Goal: Task Accomplishment & Management: Manage account settings

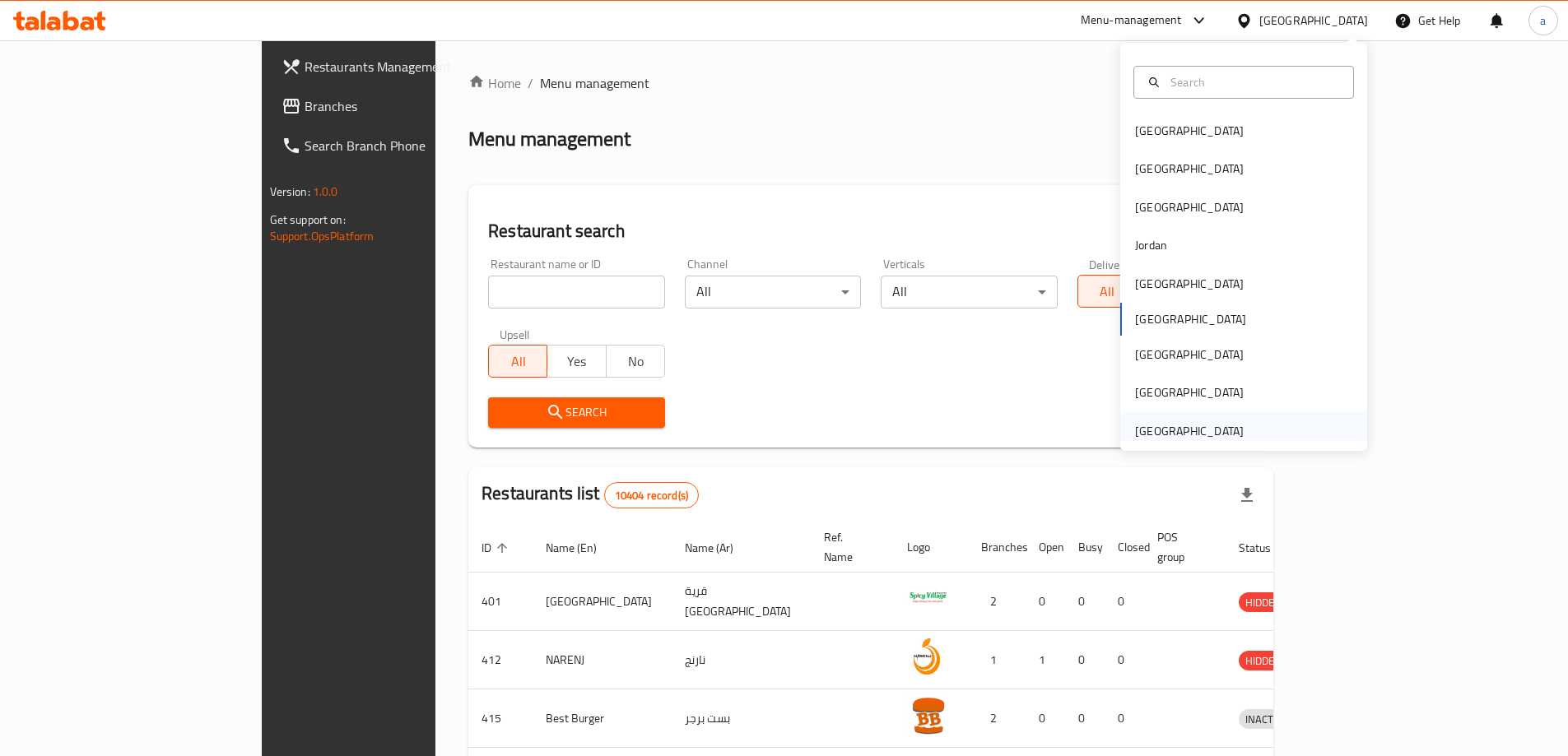
click at [1205, 435] on div "[GEOGRAPHIC_DATA]" at bounding box center [1189, 431] width 108 height 18
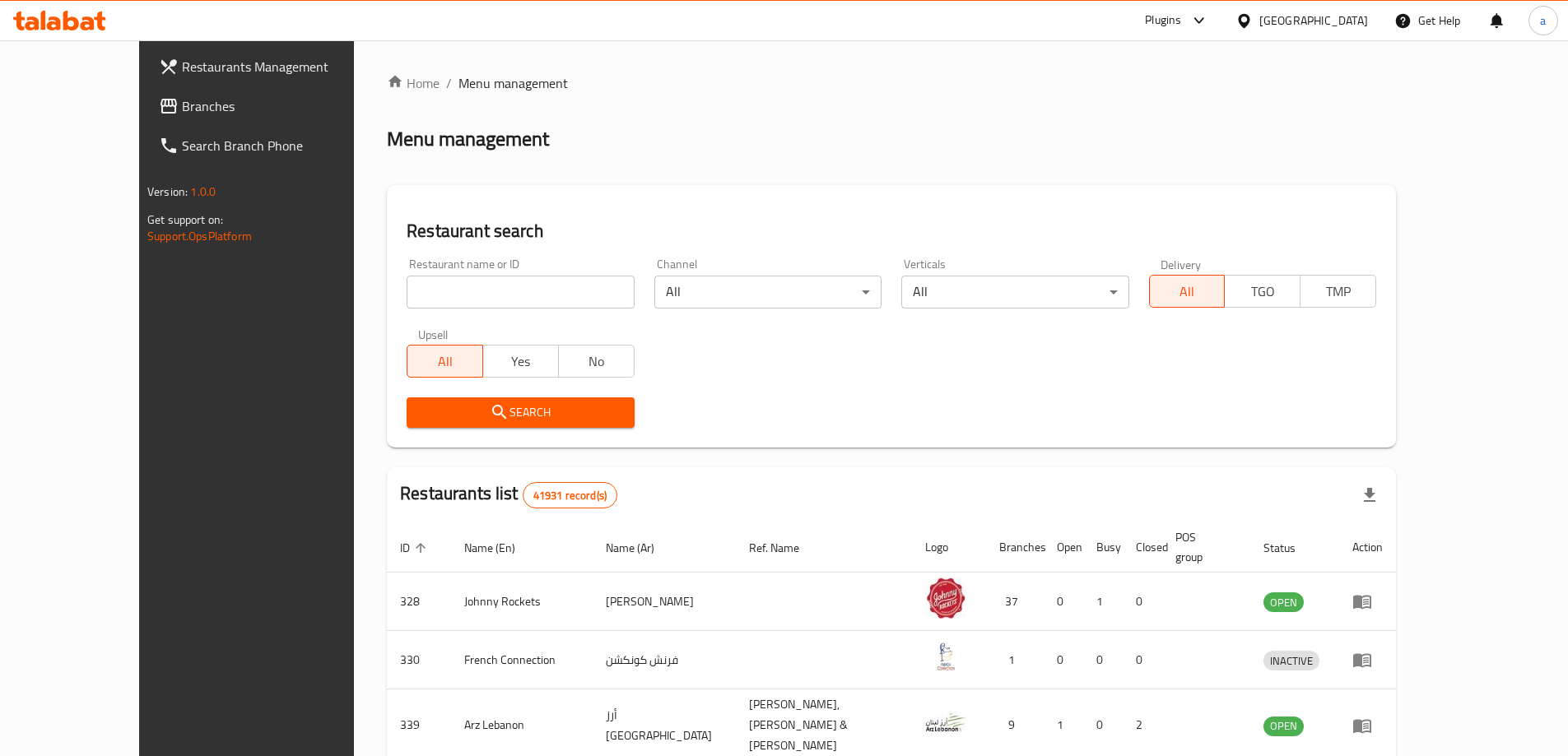
click at [562, 301] on input "search" at bounding box center [519, 292] width 227 height 33
paste input "Butcher Shop & Grill"
type input "Butcher Shop & Grill"
click at [509, 416] on span "Search" at bounding box center [520, 413] width 201 height 21
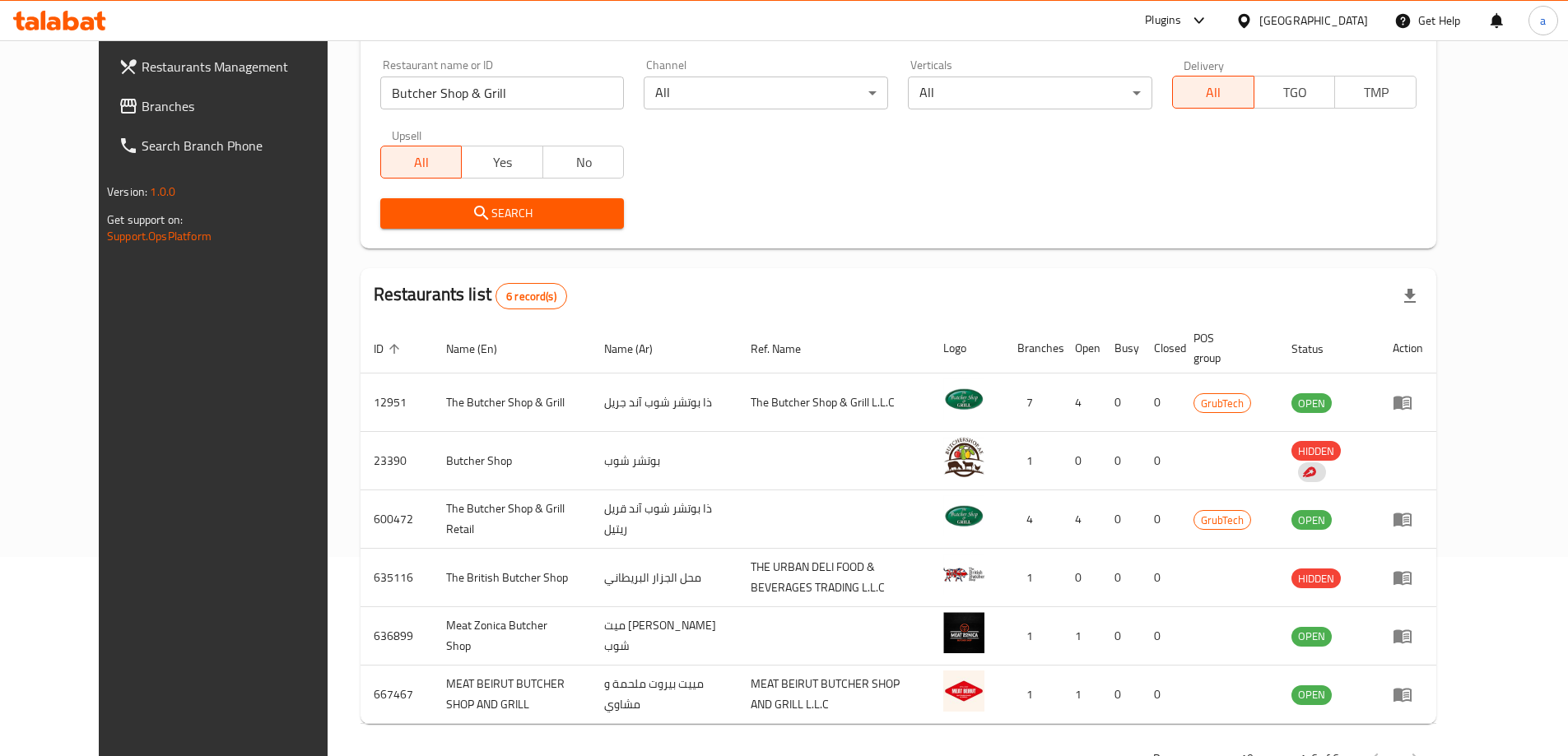
scroll to position [256, 0]
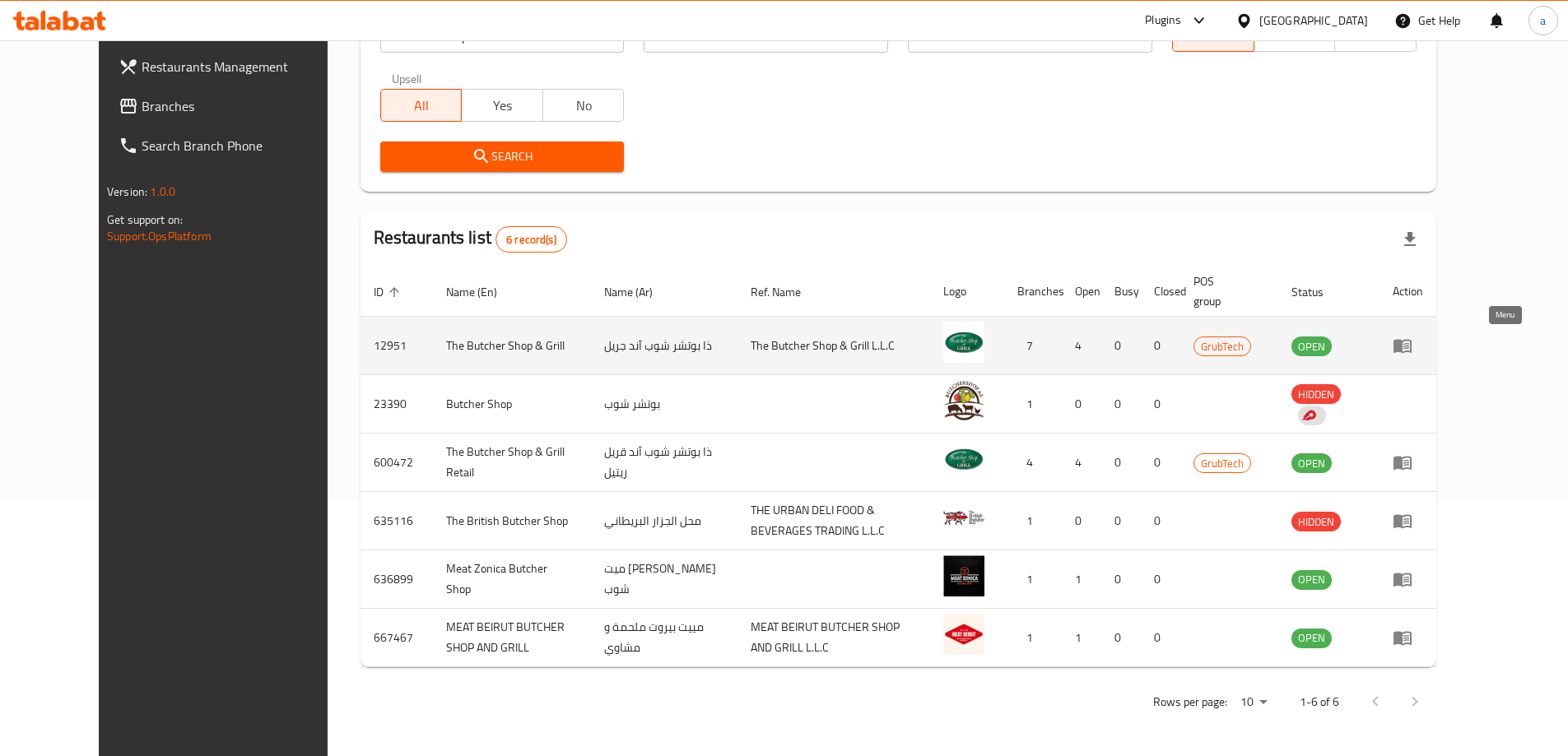
click at [1412, 338] on icon "enhanced table" at bounding box center [1402, 345] width 20 height 20
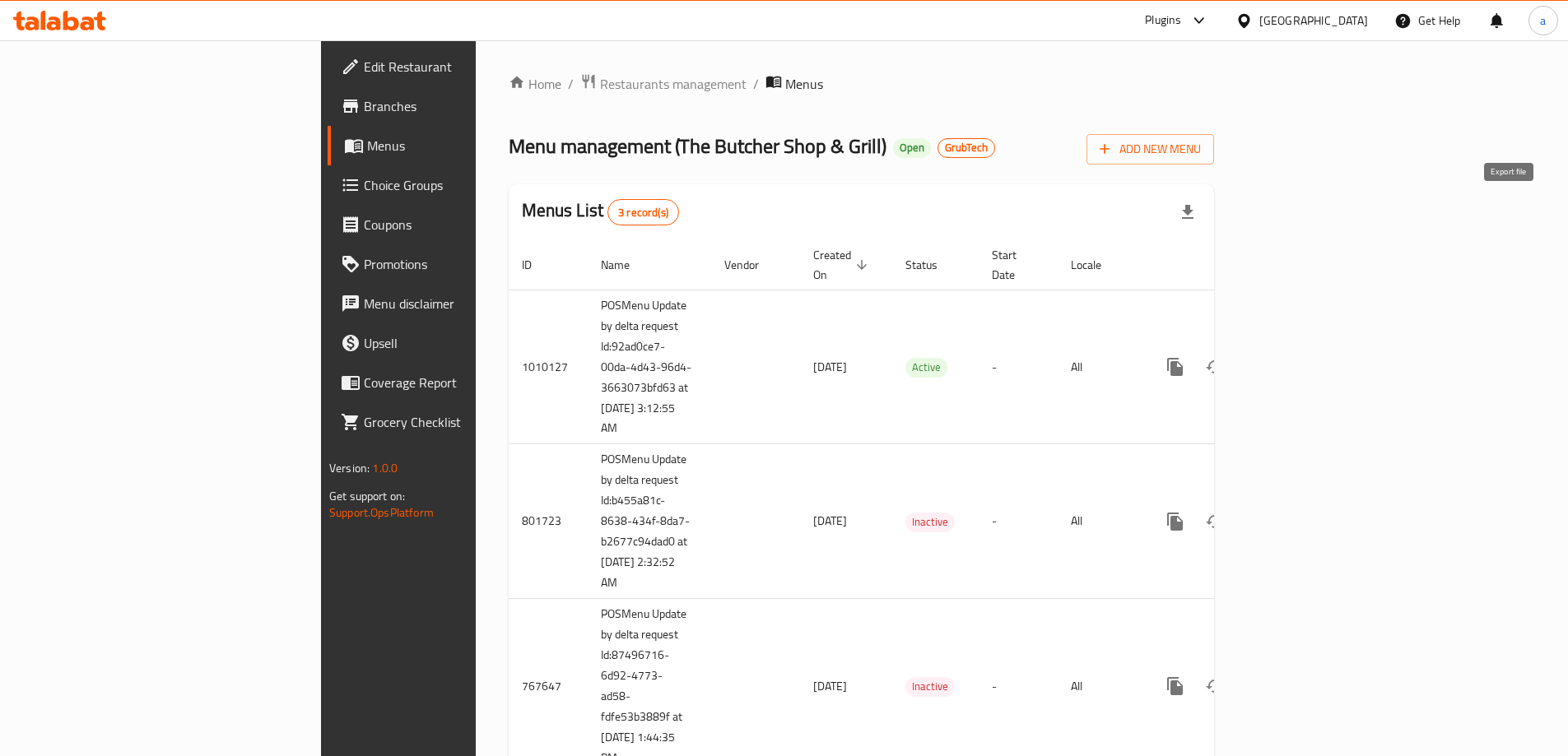
click at [1207, 199] on button "button" at bounding box center [1188, 212] width 40 height 40
click at [1198, 208] on icon "button" at bounding box center [1187, 212] width 20 height 20
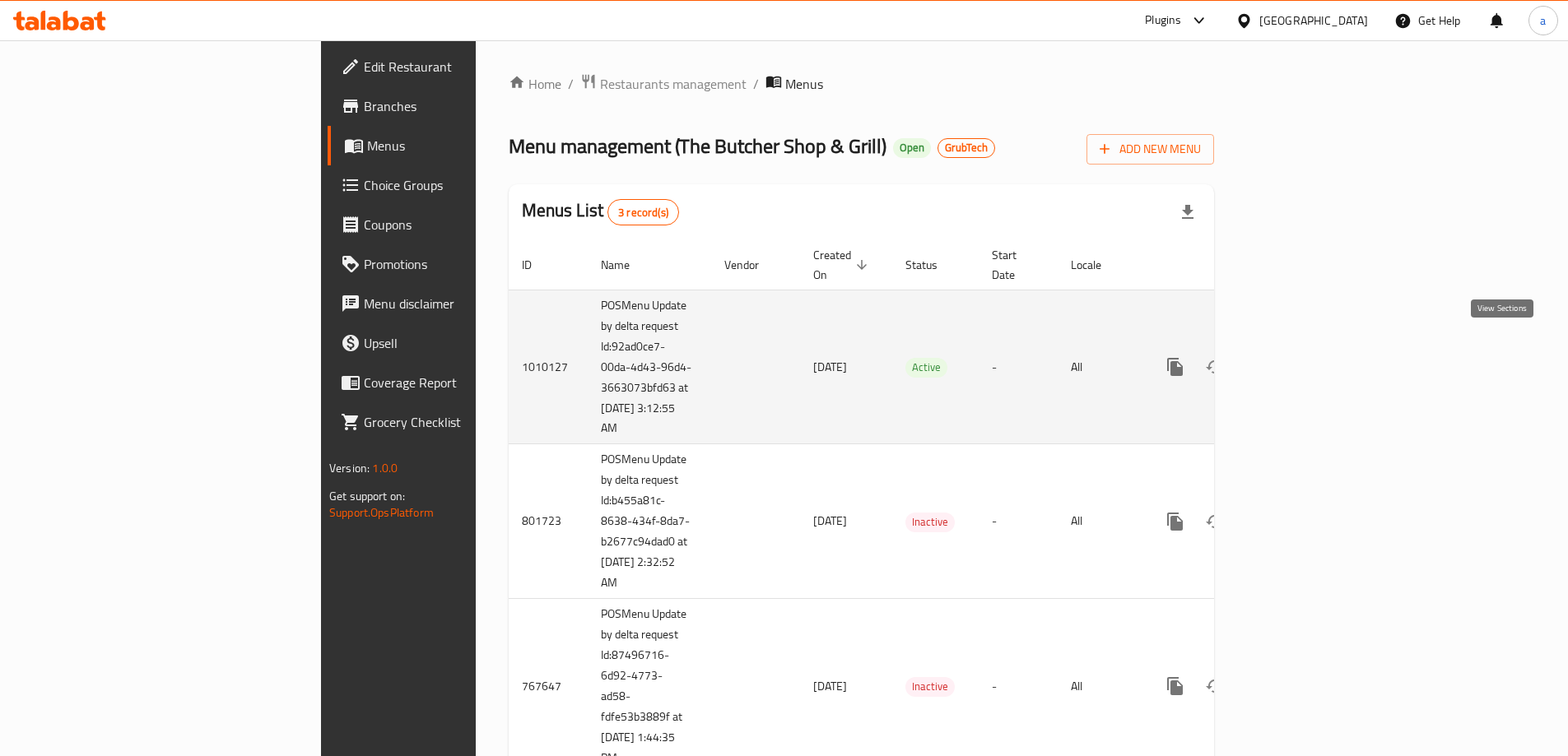
click at [1304, 357] on icon "enhanced table" at bounding box center [1294, 366] width 20 height 20
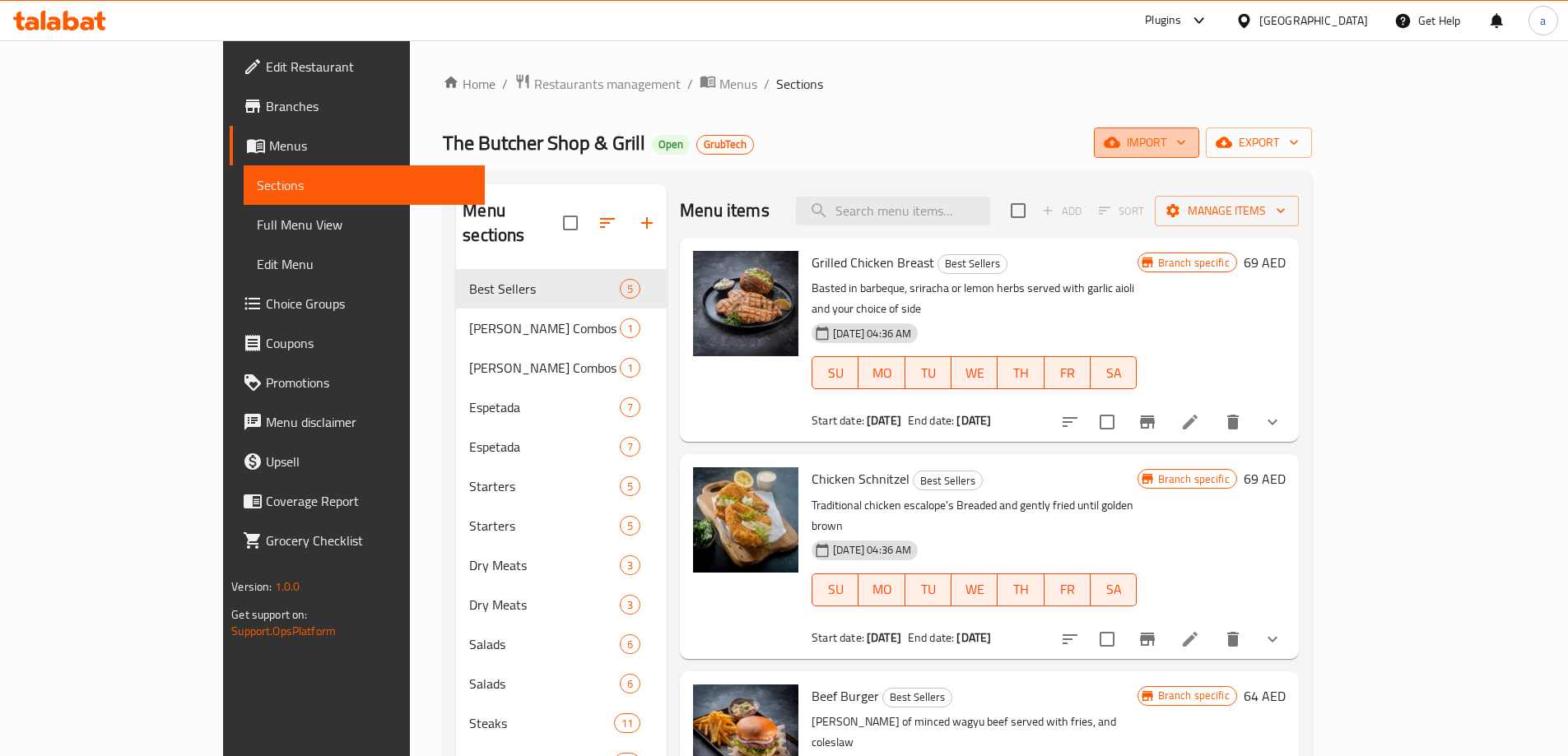
click at [1186, 147] on span "import" at bounding box center [1146, 143] width 79 height 21
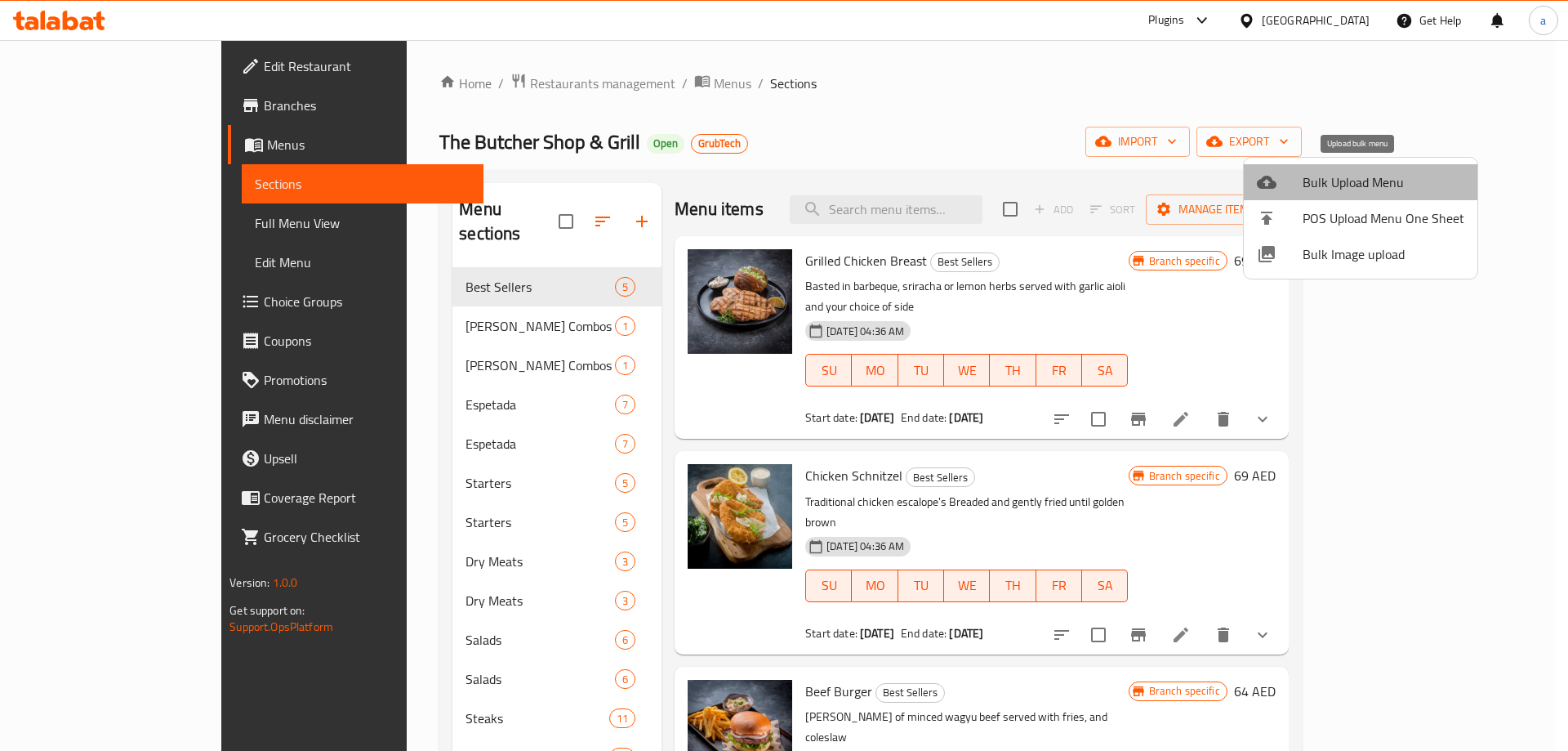
click at [1375, 191] on span "Bulk Upload Menu" at bounding box center [1383, 182] width 162 height 20
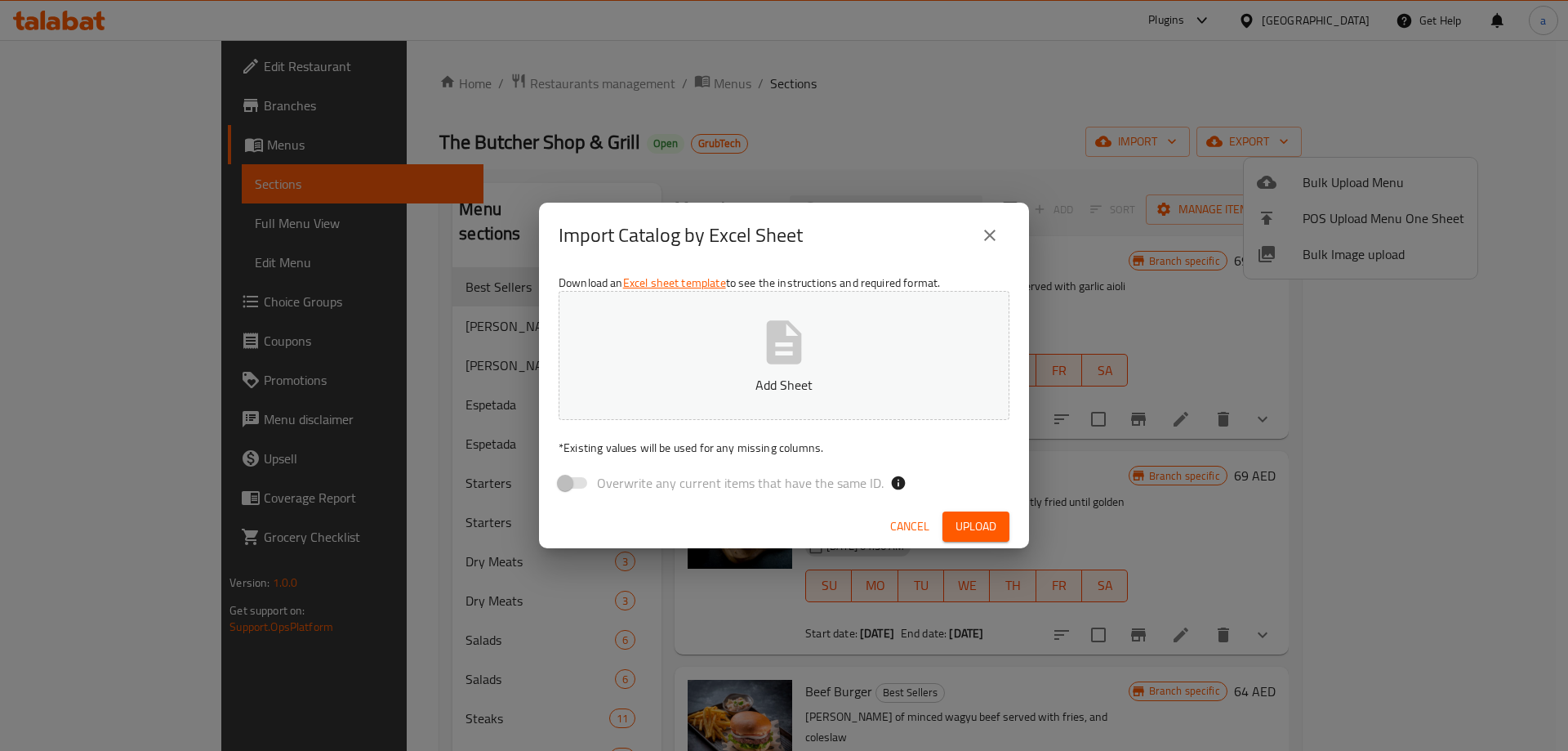
drag, startPoint x: 1008, startPoint y: 241, endPoint x: 1088, endPoint y: 224, distance: 81.8
click at [1007, 241] on button "close" at bounding box center [990, 236] width 40 height 40
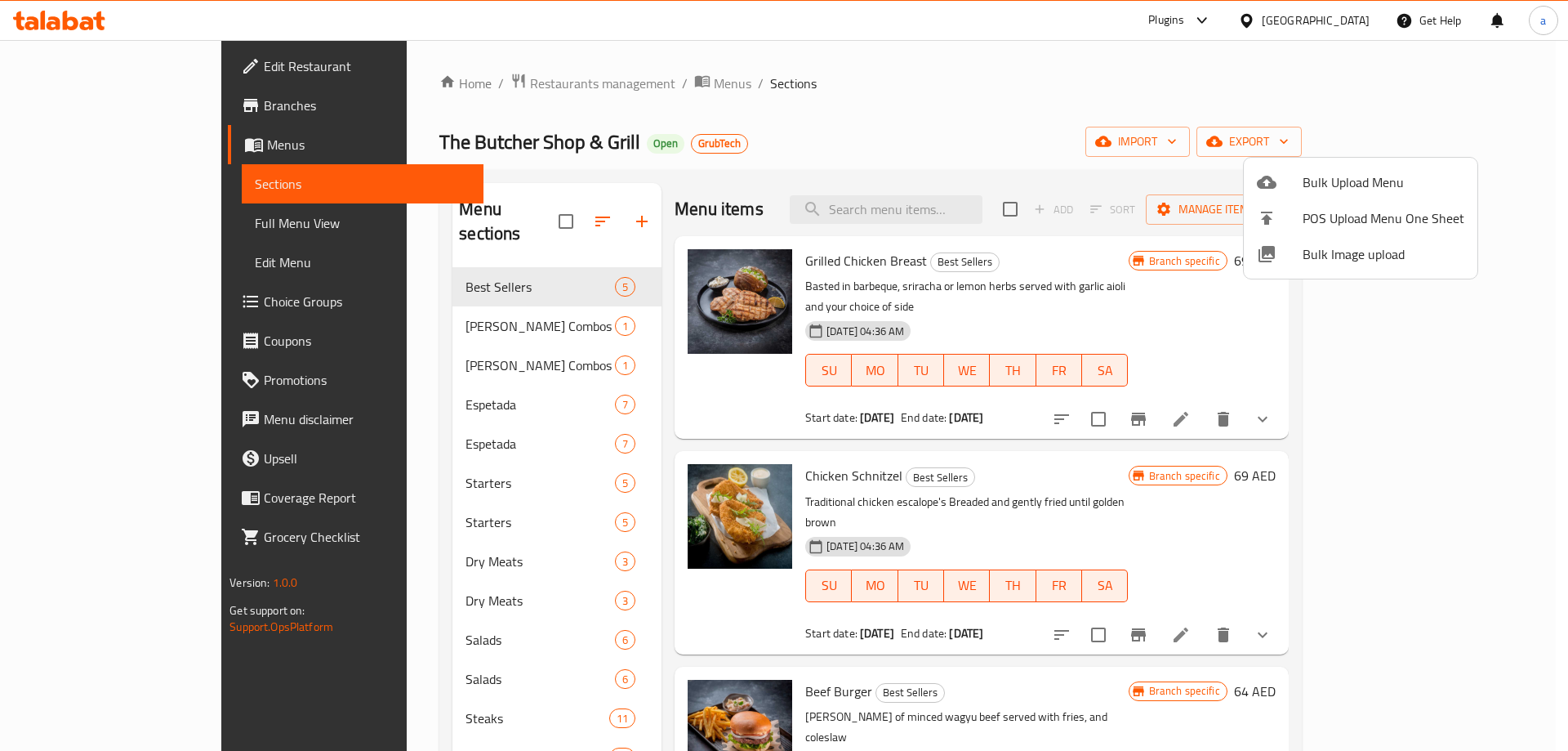
click at [1491, 143] on div at bounding box center [784, 375] width 1568 height 751
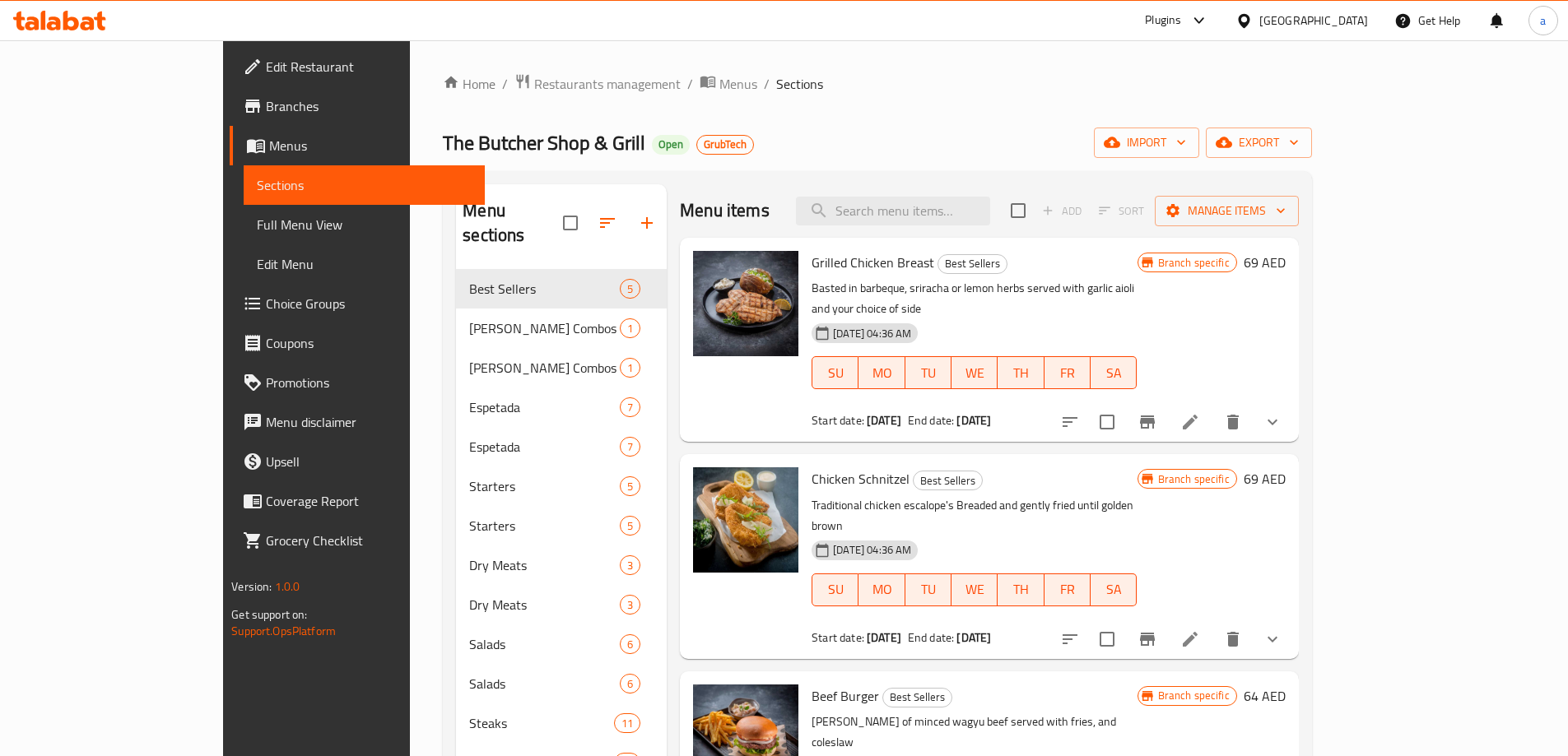
click at [1298, 144] on span "export" at bounding box center [1259, 143] width 80 height 21
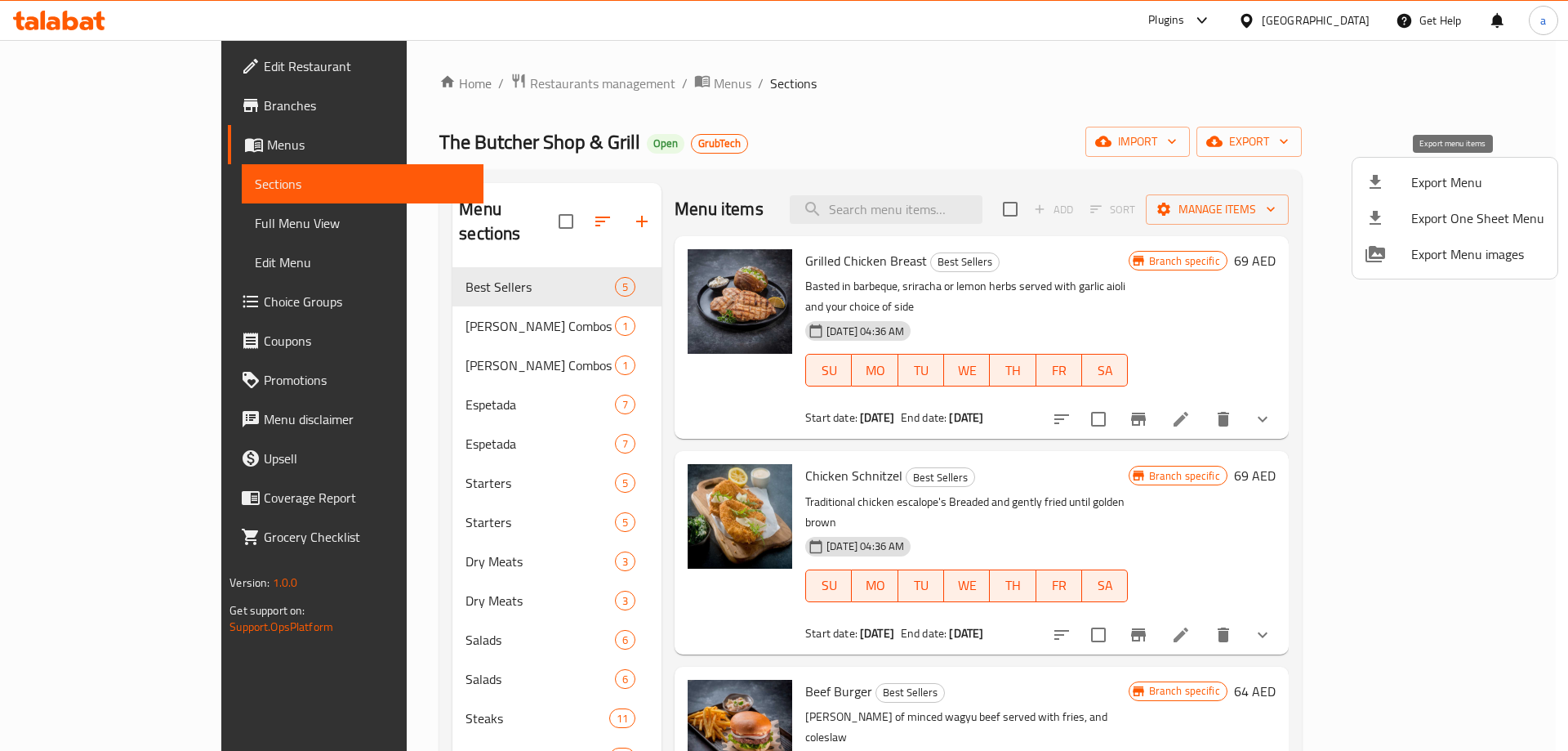
click at [1457, 192] on span "Export Menu" at bounding box center [1477, 182] width 133 height 20
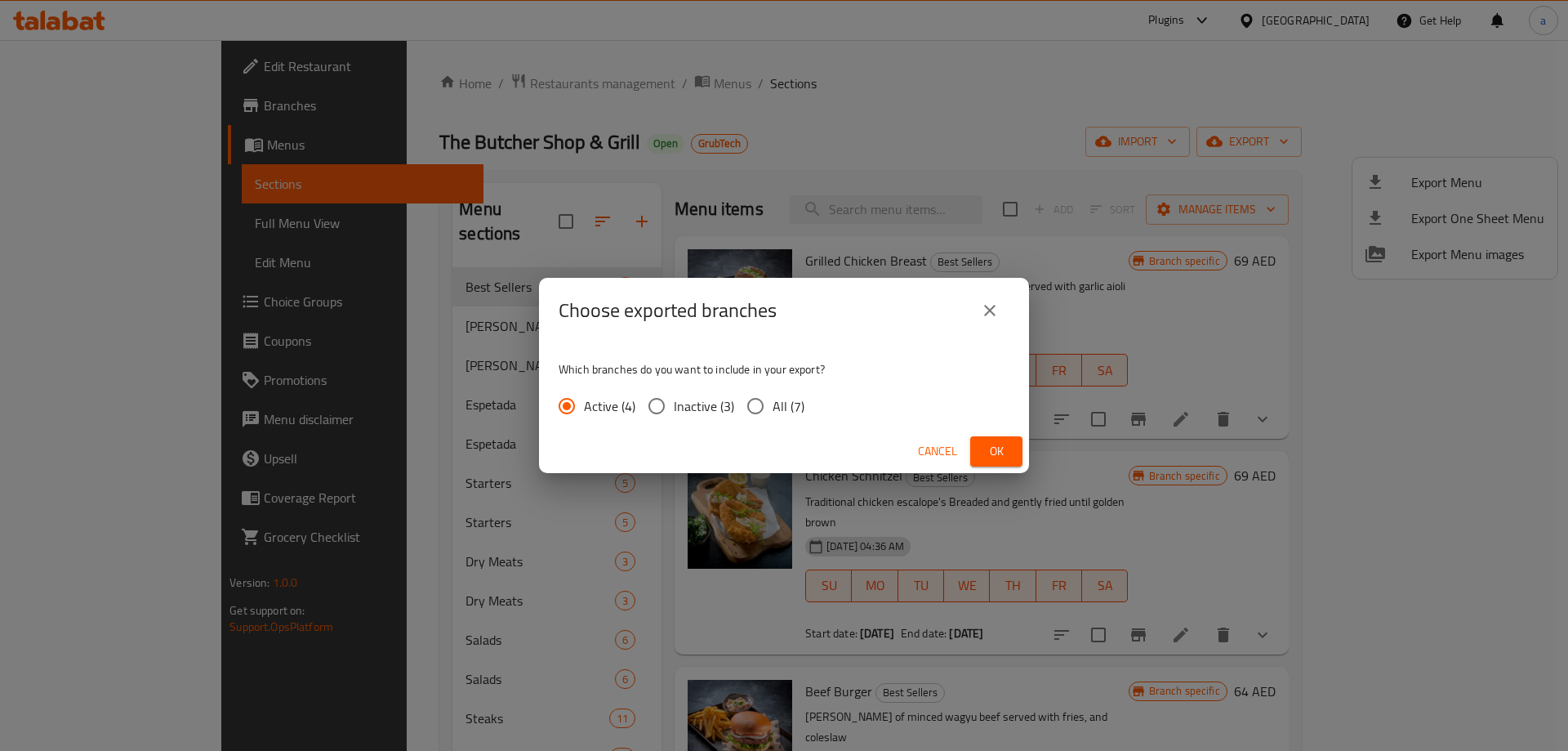
click at [744, 408] on input "All (7)" at bounding box center [755, 406] width 34 height 34
radio input "true"
click at [1009, 453] on span "Ok" at bounding box center [996, 451] width 26 height 21
